Goal: Task Accomplishment & Management: Manage account settings

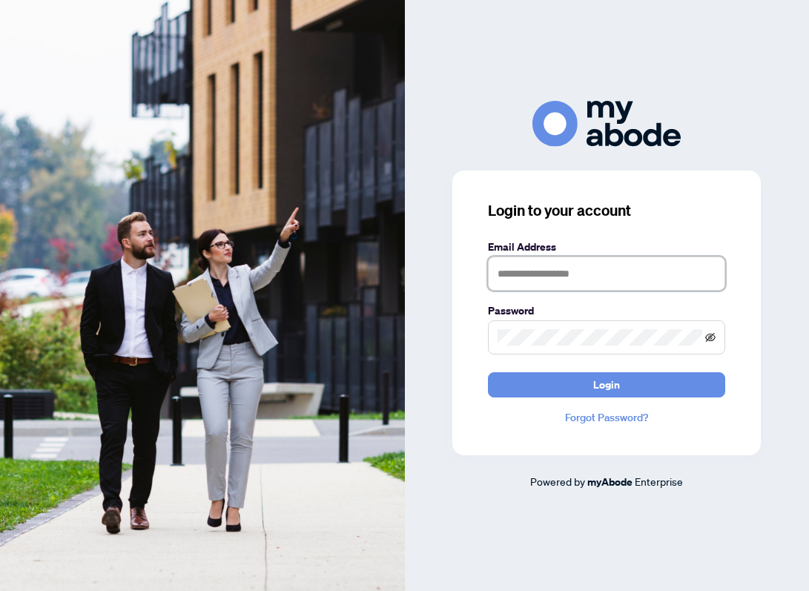
type input "**********"
click at [710, 337] on icon "eye-invisible" at bounding box center [710, 336] width 10 height 9
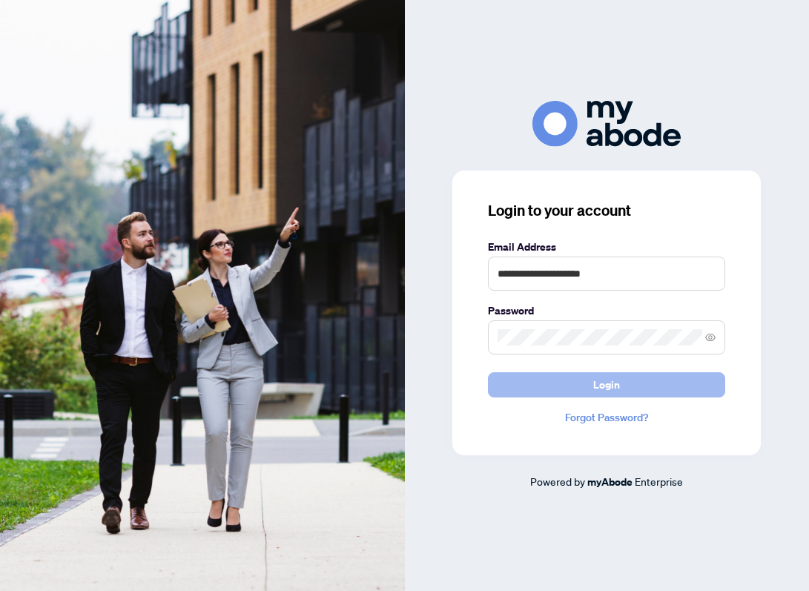
click at [598, 377] on span "Login" at bounding box center [606, 385] width 27 height 24
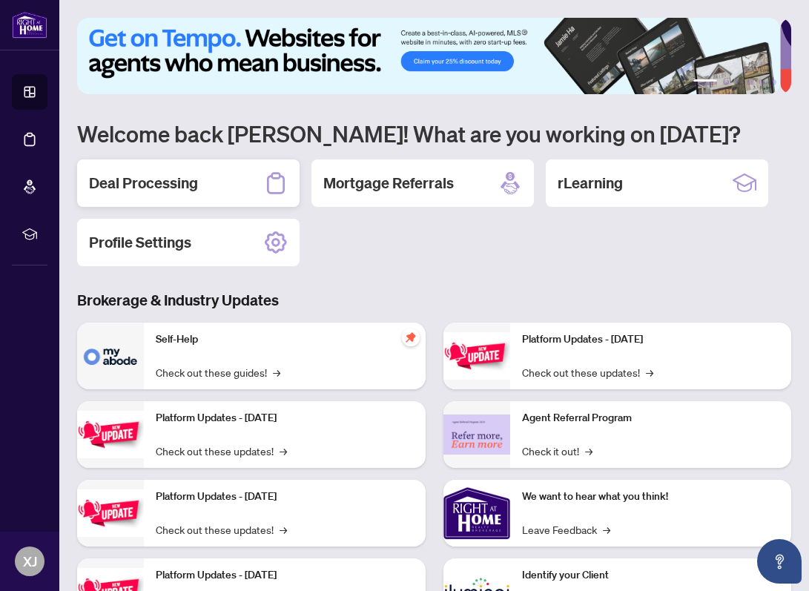
click at [141, 186] on h2 "Deal Processing" at bounding box center [143, 183] width 109 height 21
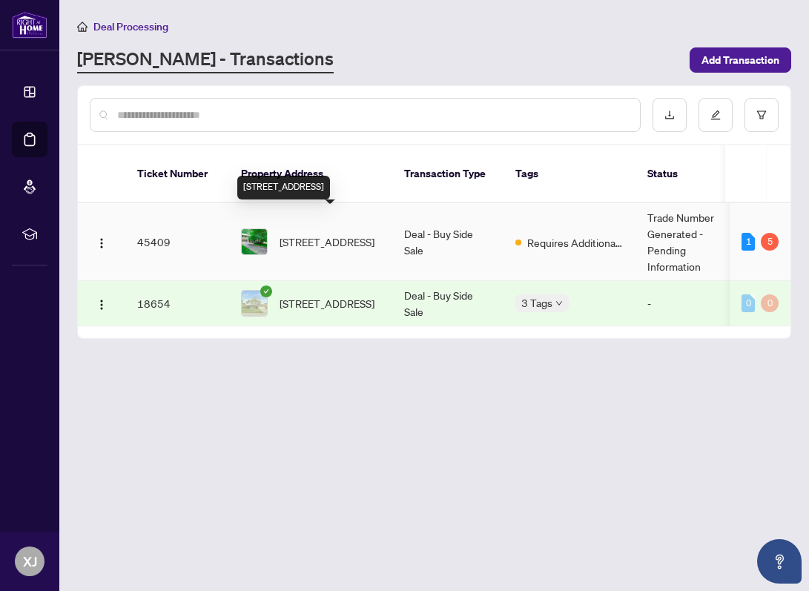
click at [321, 234] on span "[STREET_ADDRESS]" at bounding box center [327, 242] width 95 height 16
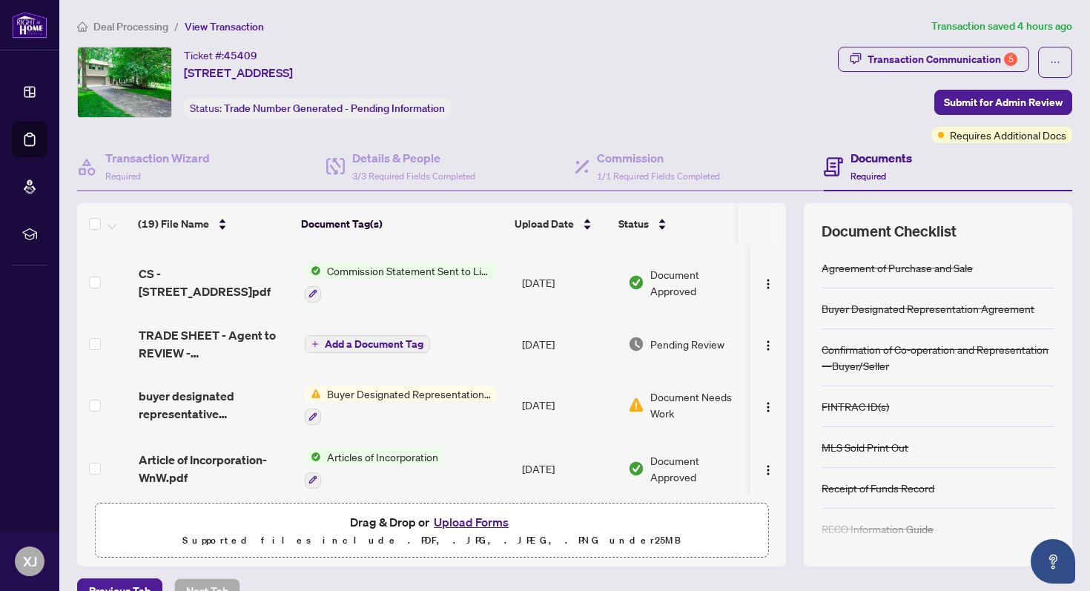
scroll to position [307, 0]
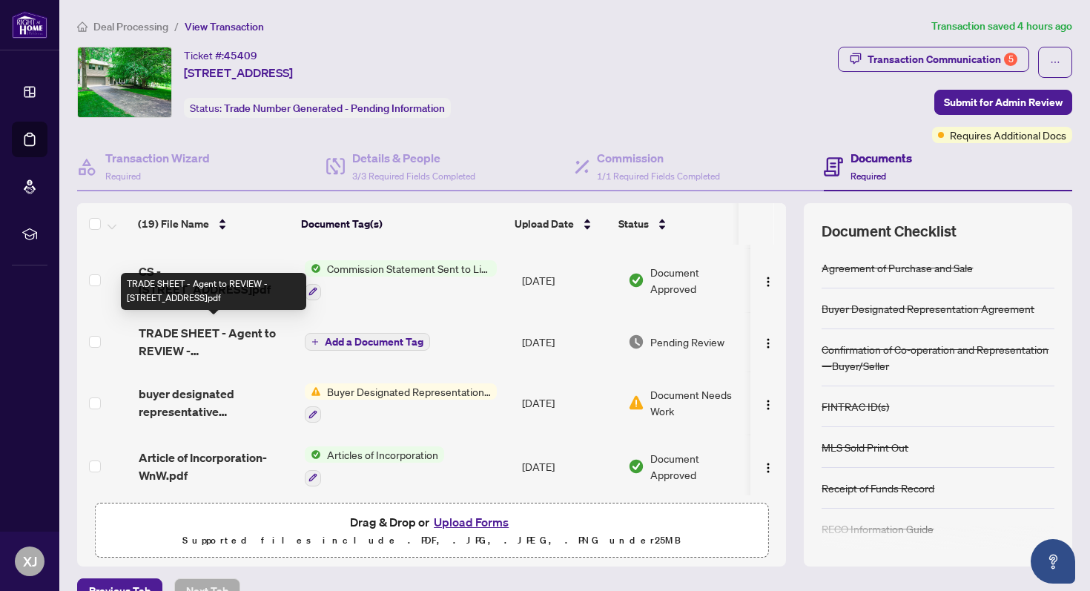
click at [189, 324] on span "TRADE SHEET - Agent to REVIEW - [STREET_ADDRESS]pdf" at bounding box center [216, 342] width 154 height 36
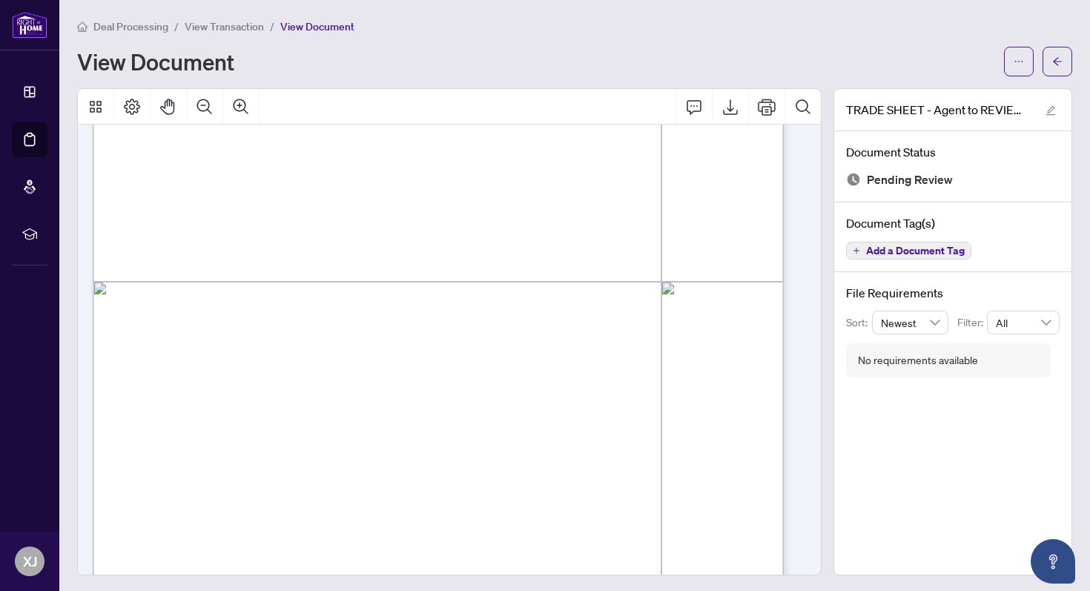
scroll to position [474, 0]
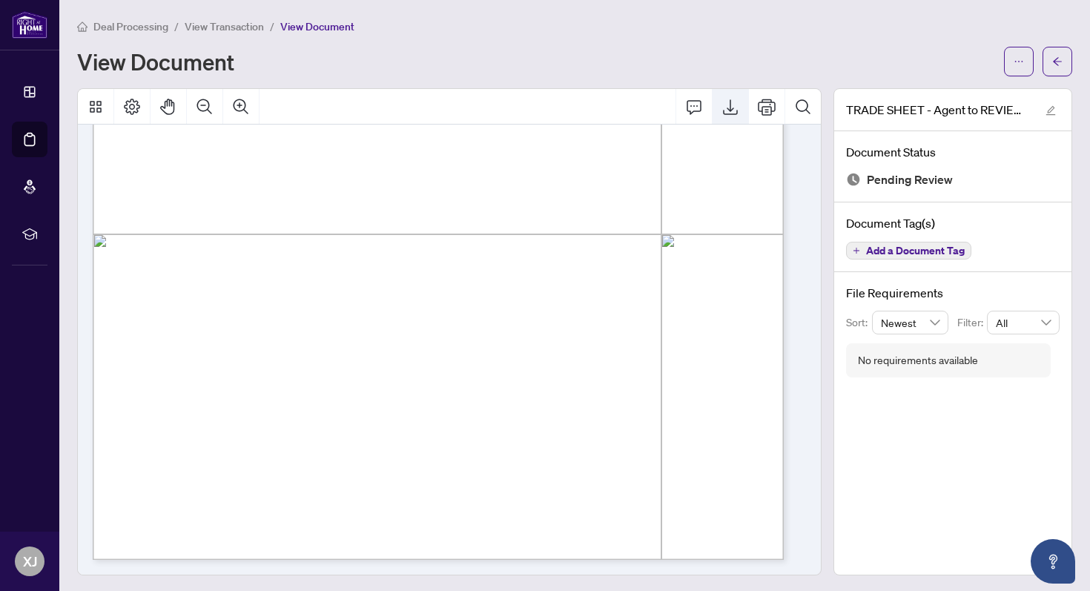
click at [724, 110] on icon "Export" at bounding box center [731, 107] width 18 height 18
click at [391, 63] on div "View Document" at bounding box center [536, 62] width 918 height 24
click at [757, 41] on div "Deal Processing / View Transaction / View Document View Document" at bounding box center [574, 47] width 995 height 59
click at [808, 65] on icon "arrow-left" at bounding box center [1057, 61] width 10 height 10
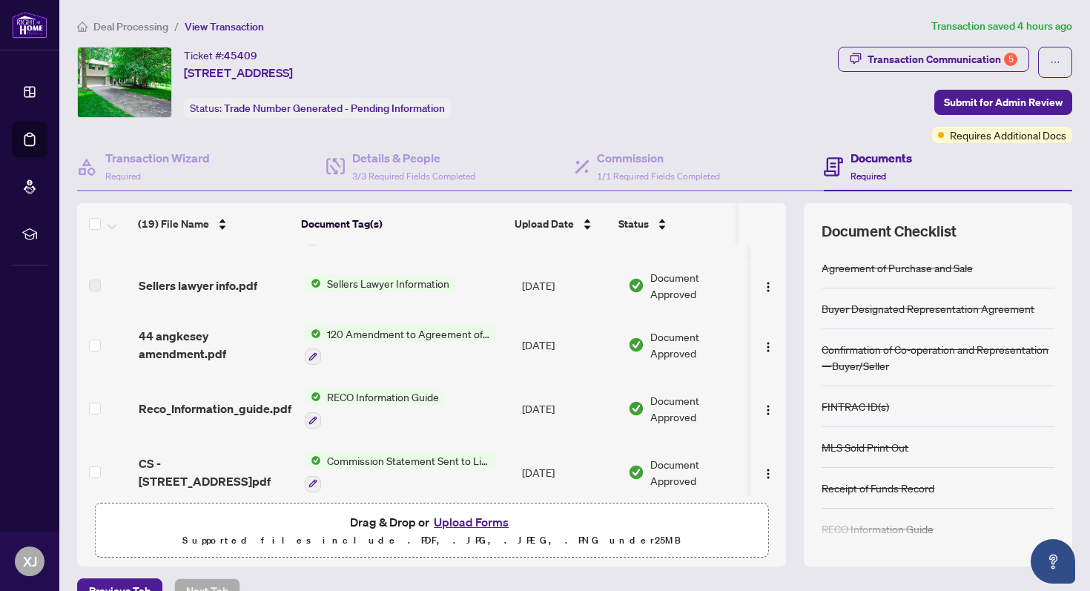
scroll to position [116, 0]
click at [451, 521] on button "Upload Forms" at bounding box center [471, 521] width 84 height 19
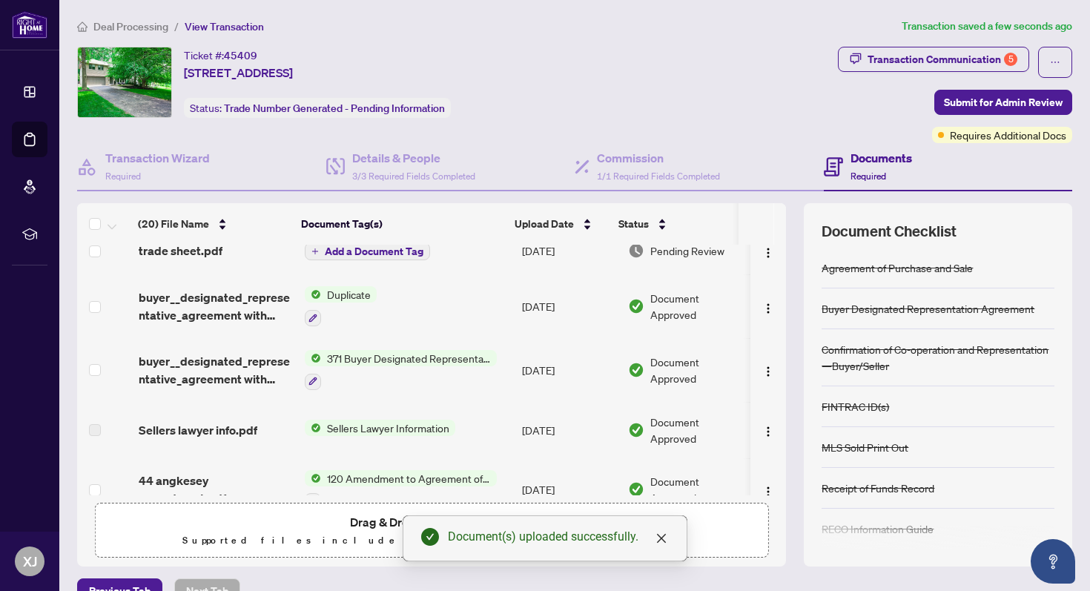
scroll to position [0, 0]
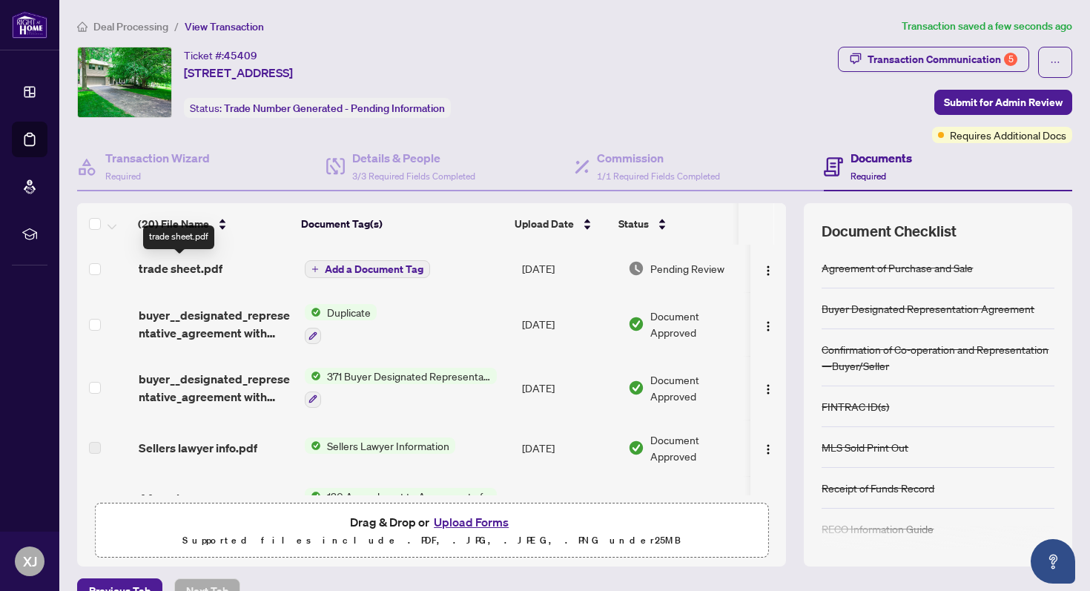
click at [192, 271] on span "trade sheet.pdf" at bounding box center [181, 269] width 84 height 18
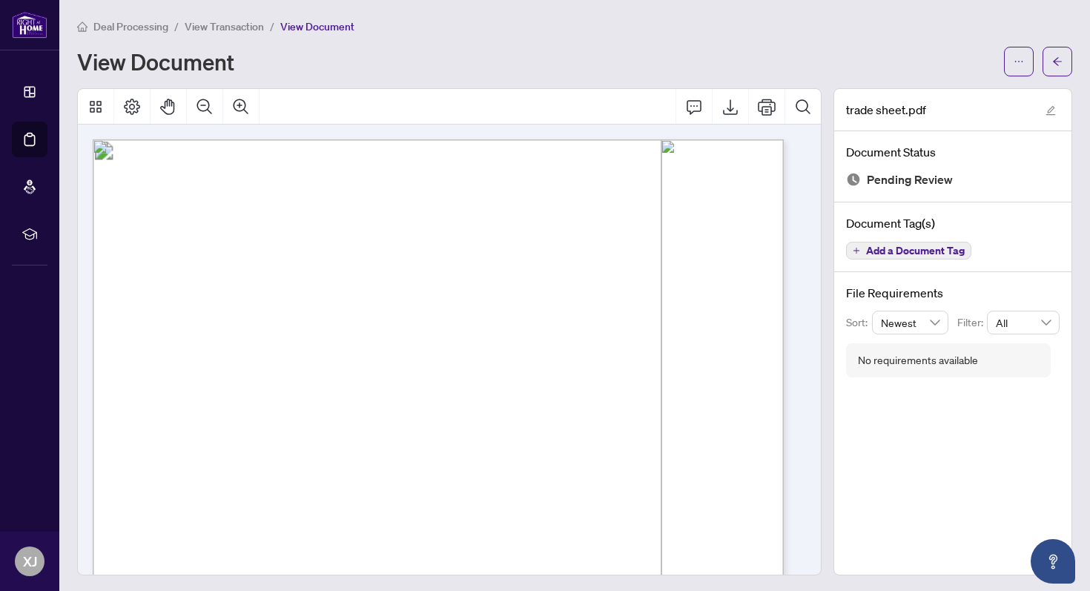
click at [514, 47] on div "View Document" at bounding box center [574, 62] width 995 height 30
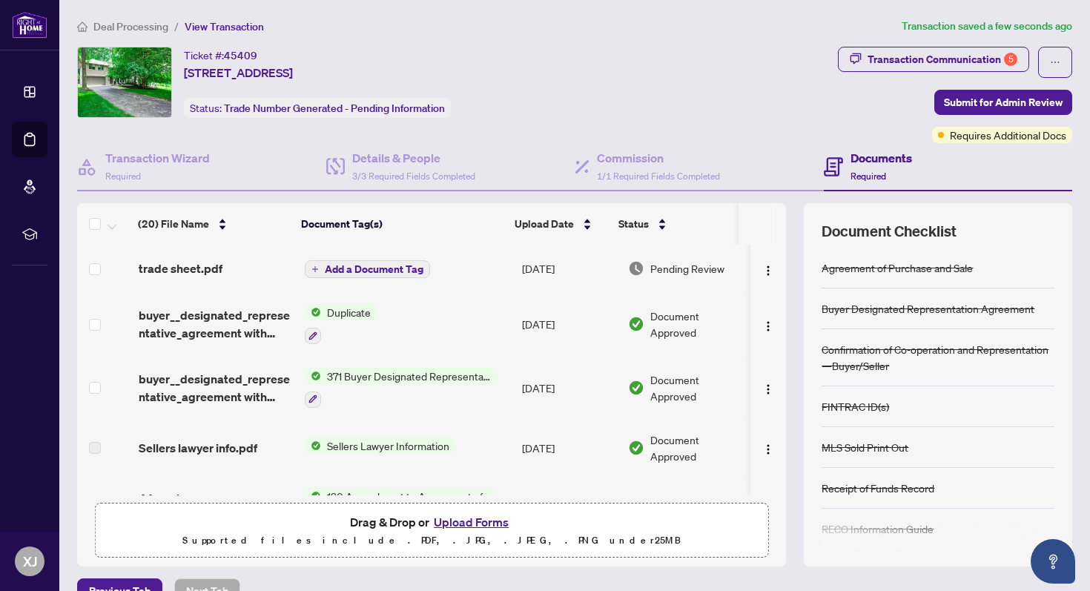
click at [386, 268] on span "Add a Document Tag" at bounding box center [374, 269] width 99 height 10
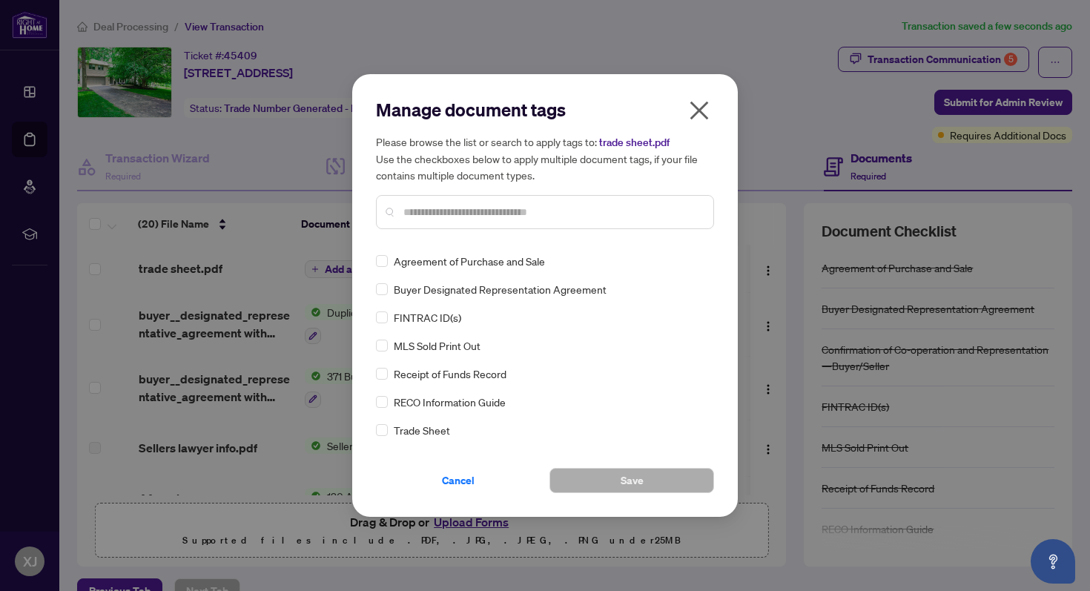
click at [413, 215] on input "text" at bounding box center [552, 212] width 298 height 16
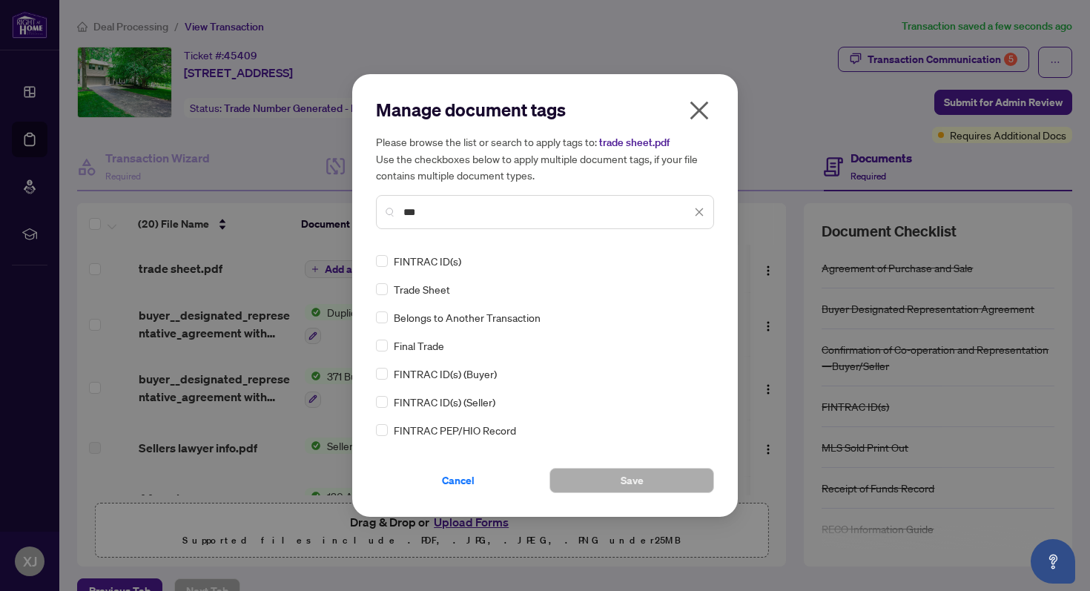
type input "***"
click at [432, 291] on span "Trade Sheet" at bounding box center [422, 289] width 56 height 16
click at [630, 479] on span "Save" at bounding box center [632, 481] width 23 height 24
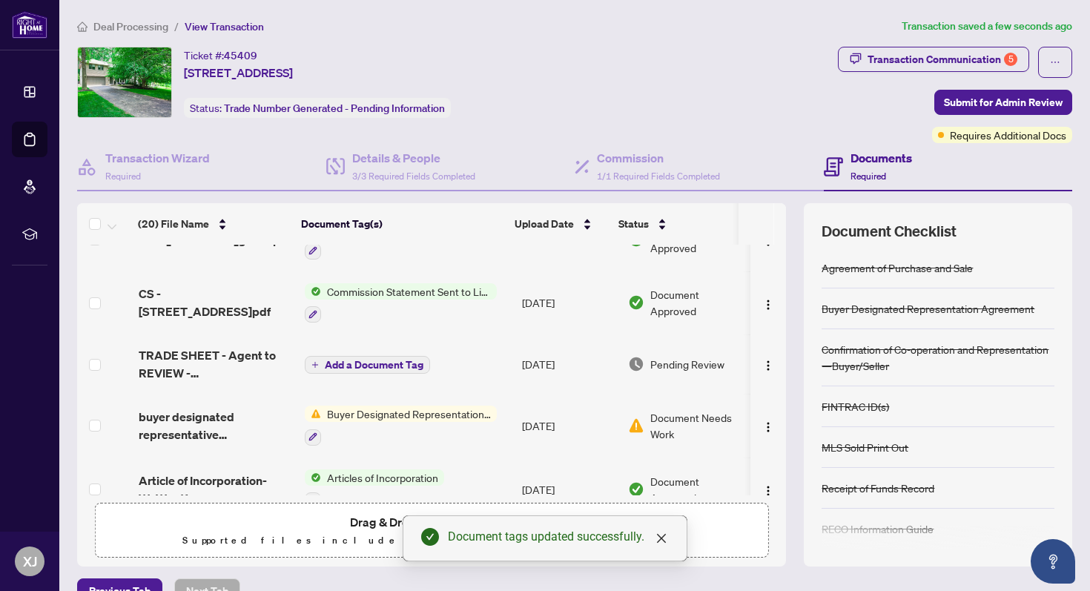
scroll to position [374, 0]
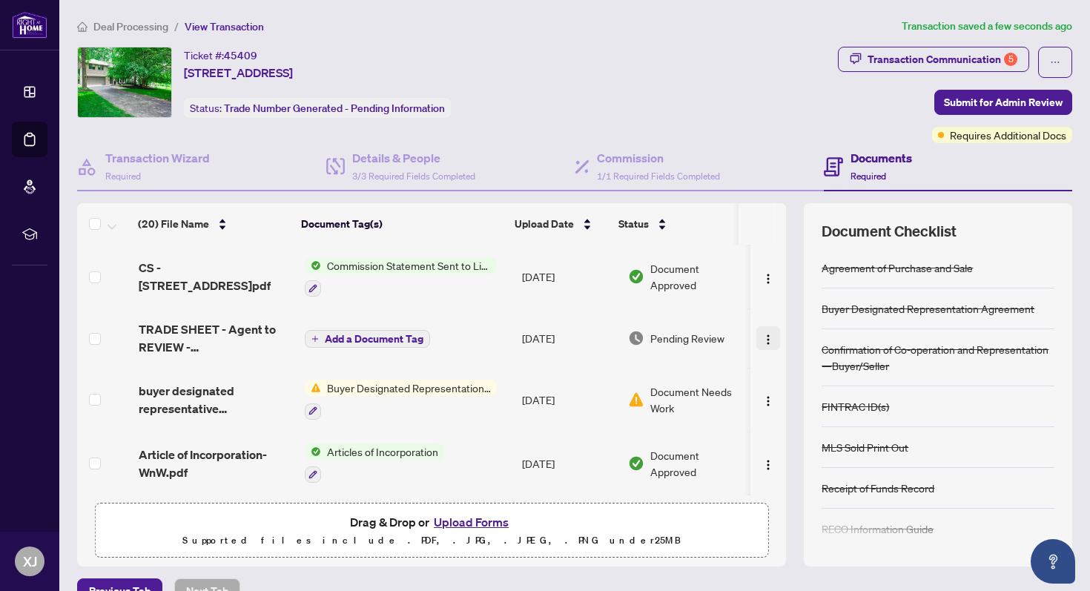
click at [762, 334] on img "button" at bounding box center [768, 340] width 12 height 12
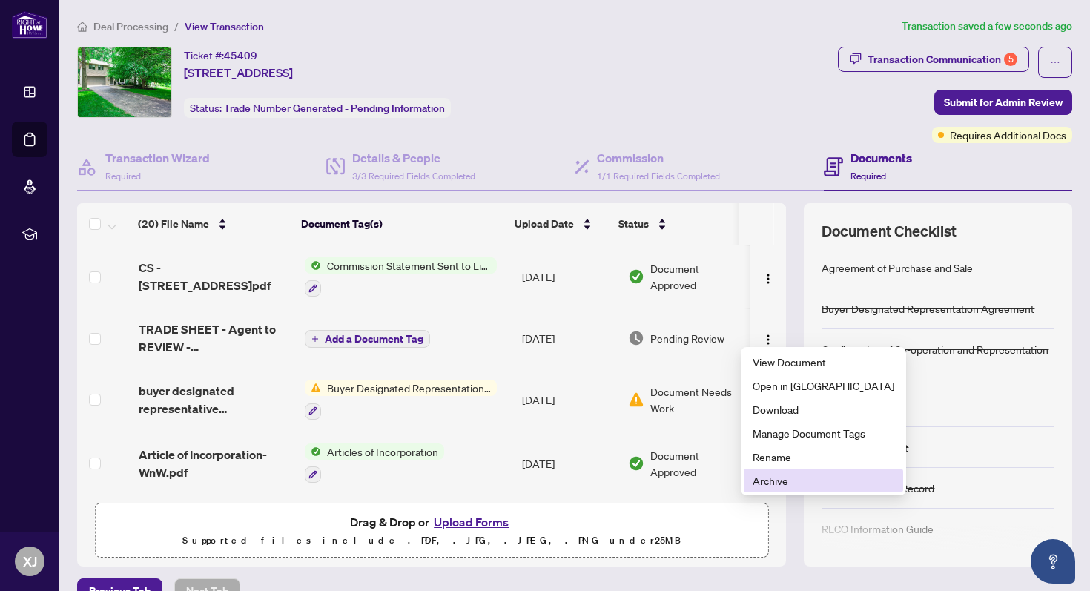
click at [774, 483] on span "Archive" at bounding box center [824, 480] width 142 height 16
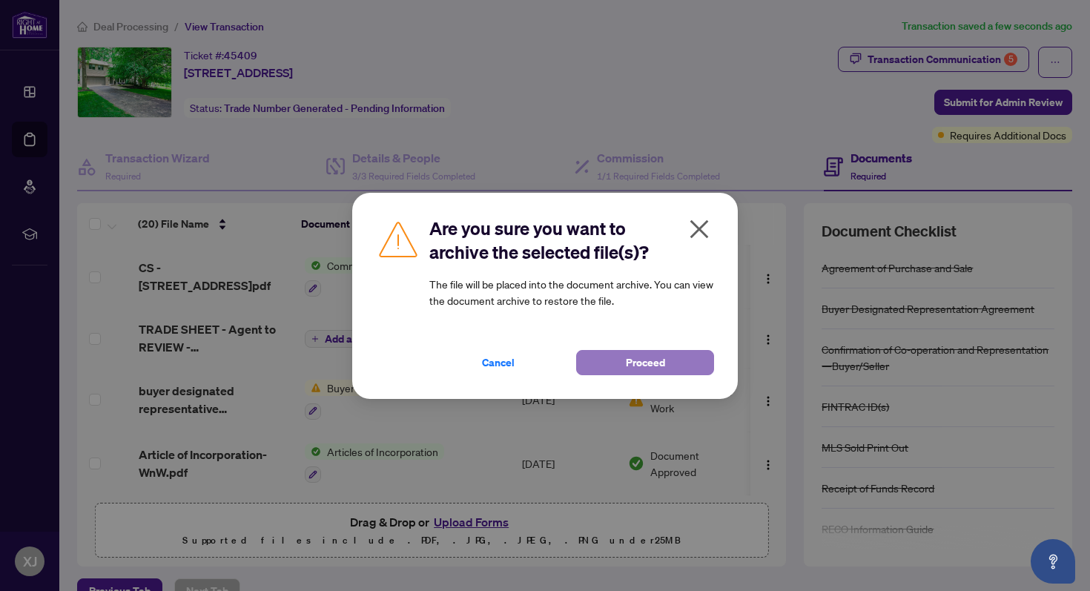
click at [620, 364] on button "Proceed" at bounding box center [645, 362] width 138 height 25
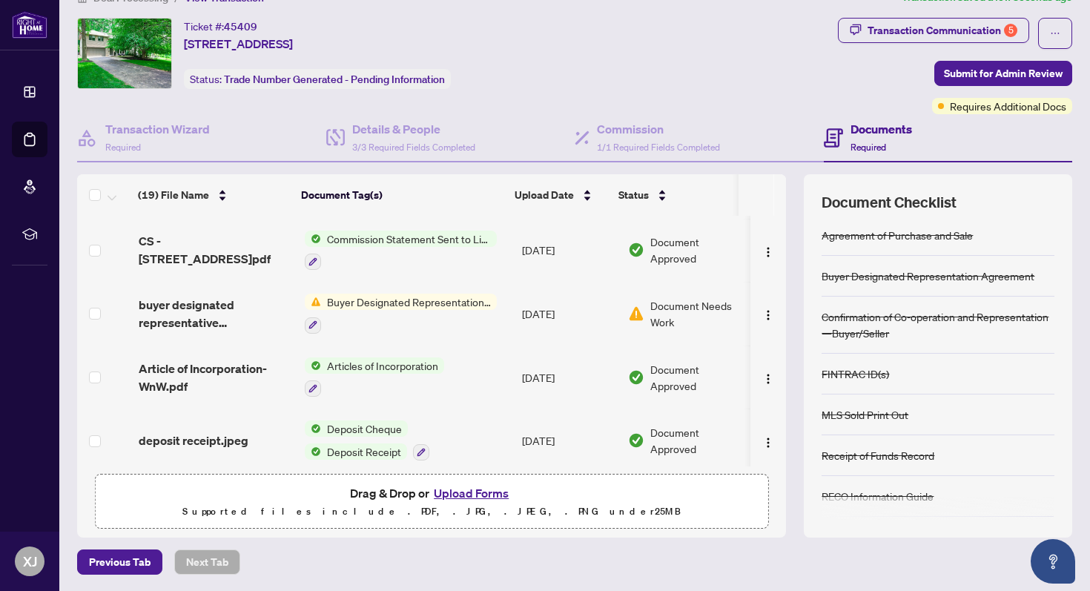
scroll to position [0, 0]
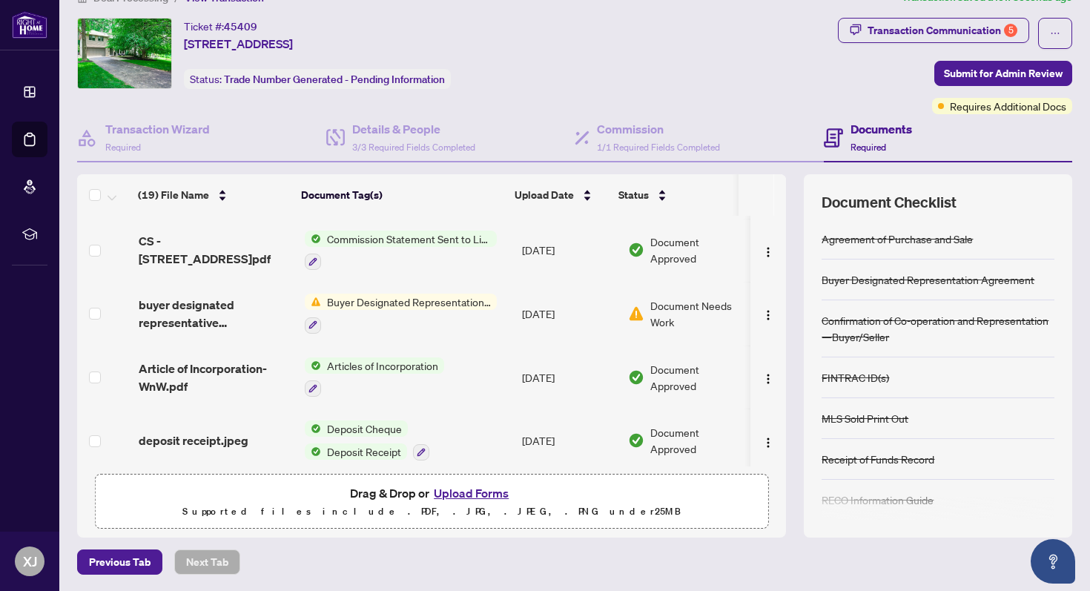
click at [413, 296] on span "Buyer Designated Representation Agreement" at bounding box center [409, 302] width 176 height 16
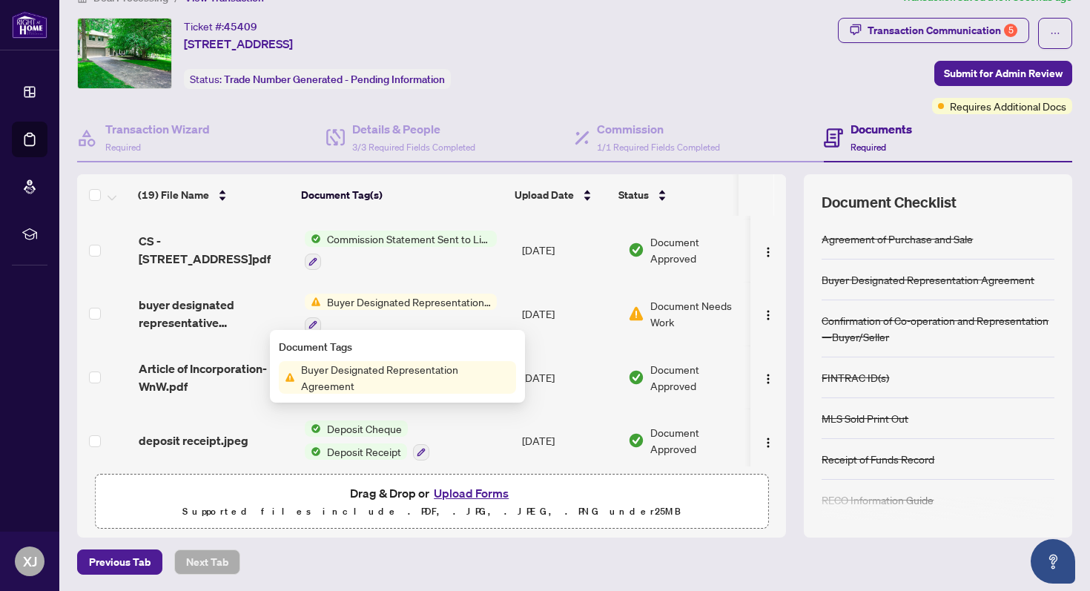
click at [412, 294] on span "Buyer Designated Representation Agreement" at bounding box center [409, 302] width 176 height 16
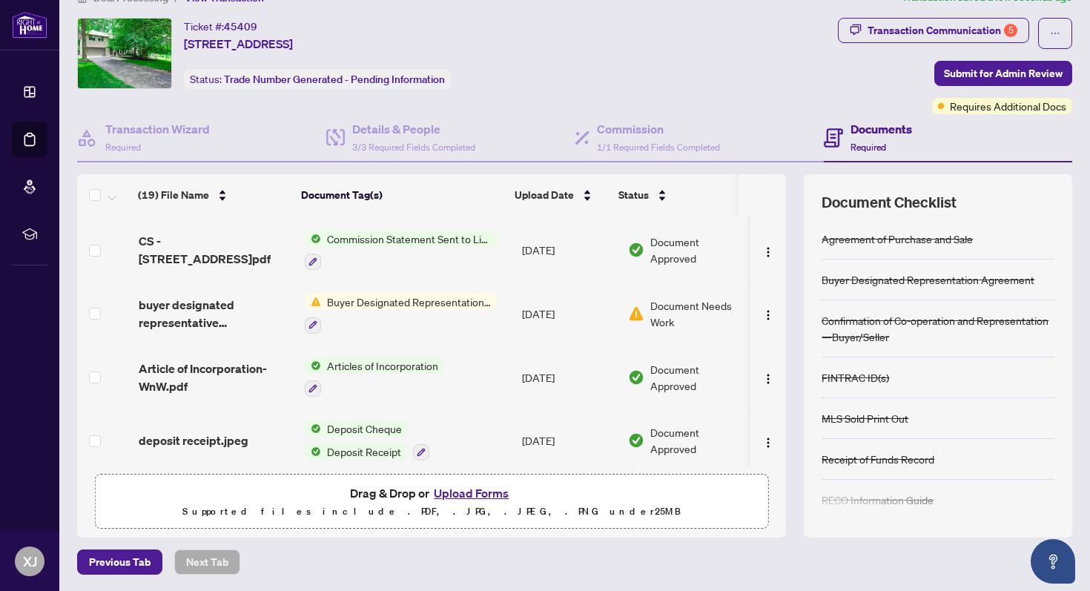
click at [686, 300] on span "Document Needs Work" at bounding box center [697, 313] width 94 height 33
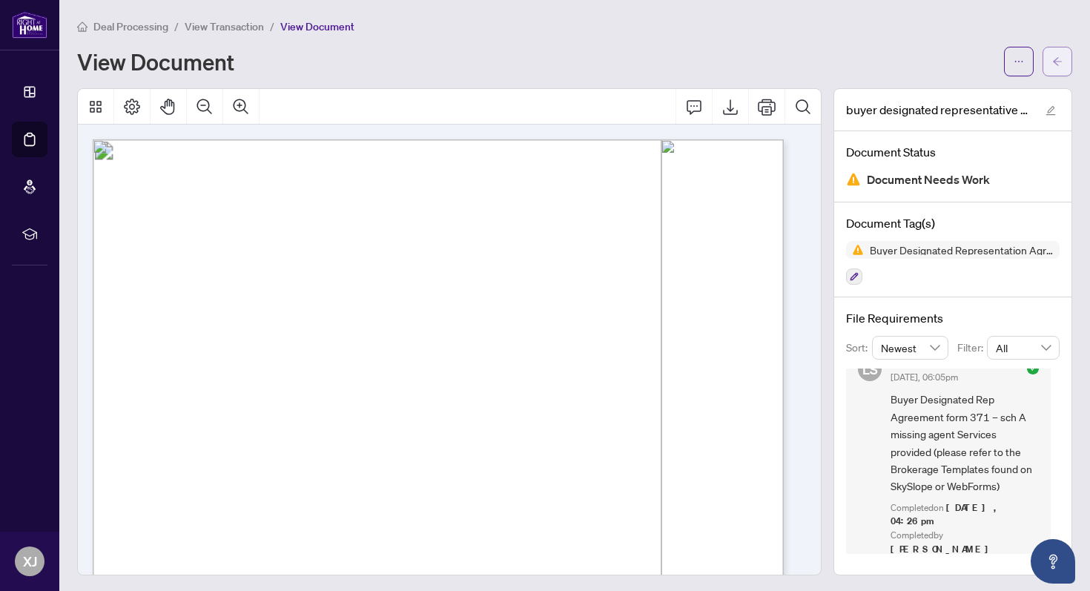
click at [808, 60] on icon "arrow-left" at bounding box center [1057, 61] width 10 height 10
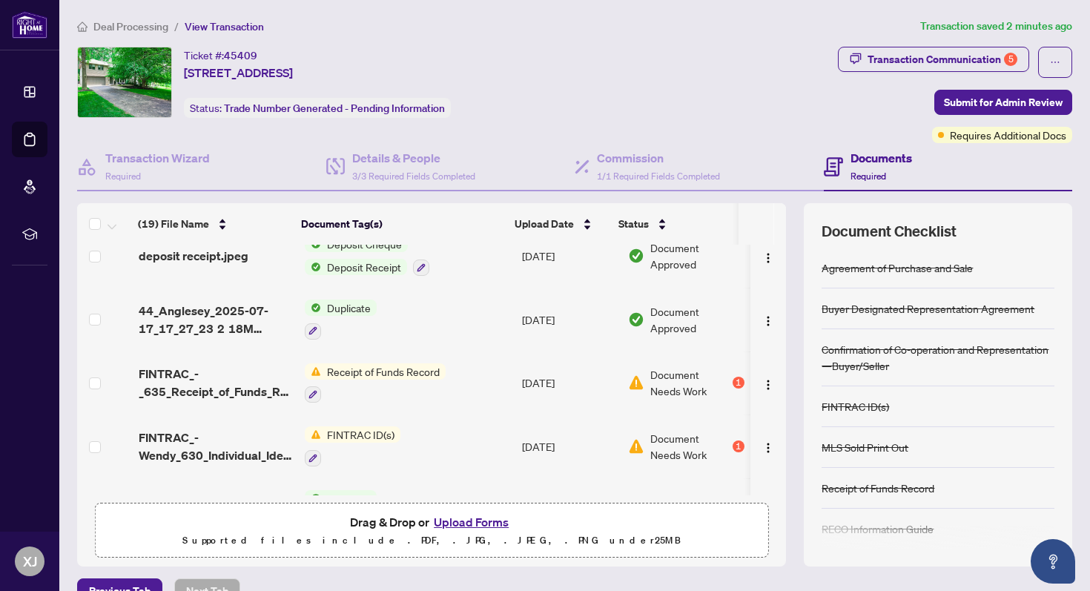
scroll to position [658, 0]
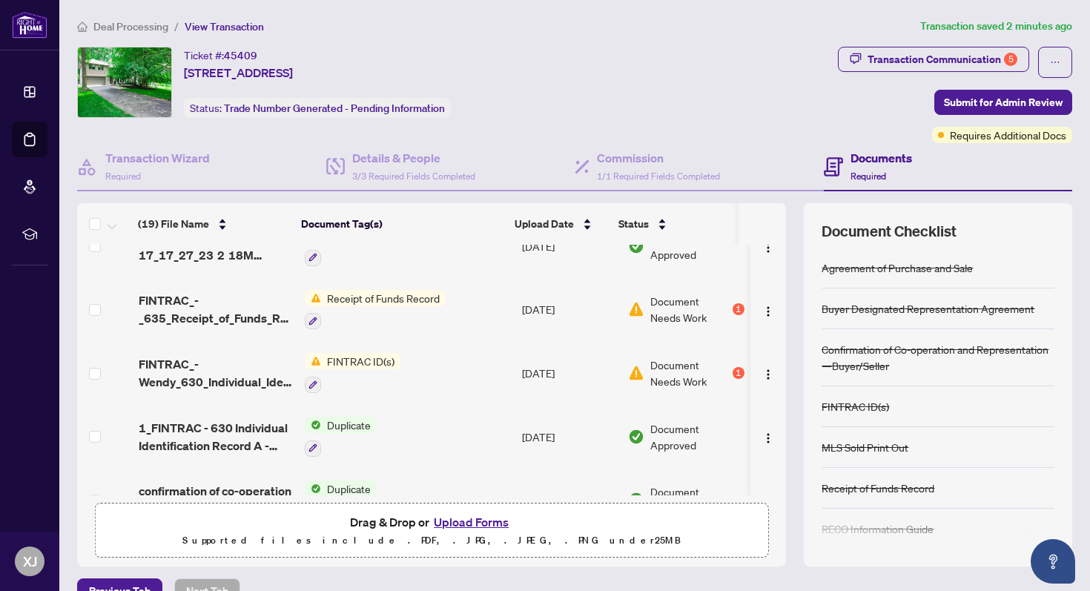
click at [654, 362] on span "Document Needs Work" at bounding box center [689, 373] width 79 height 33
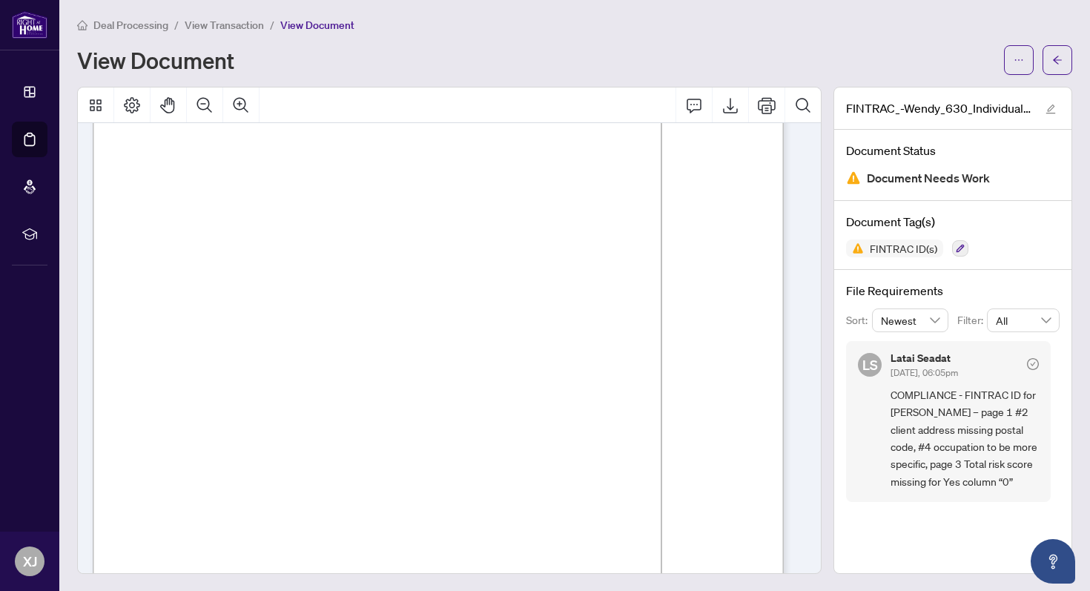
scroll to position [144, 0]
click at [301, 315] on span "[STREET_ADDRESS]" at bounding box center [252, 312] width 98 height 11
click at [301, 307] on span "[STREET_ADDRESS]" at bounding box center [252, 312] width 98 height 11
click at [723, 111] on icon "Export" at bounding box center [730, 106] width 15 height 16
